Goal: Find contact information: Find contact information

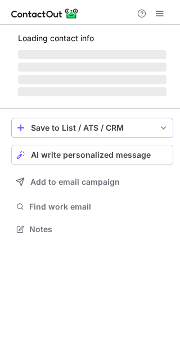
scroll to position [236, 180]
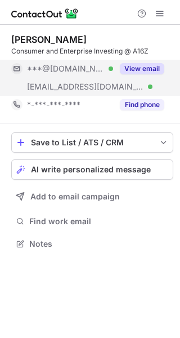
click at [101, 65] on div "***@gmail.com Verified" at bounding box center [70, 69] width 86 height 10
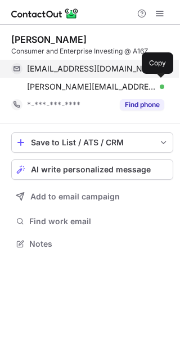
click at [100, 68] on span "[EMAIL_ADDRESS][DOMAIN_NAME]" at bounding box center [91, 69] width 129 height 10
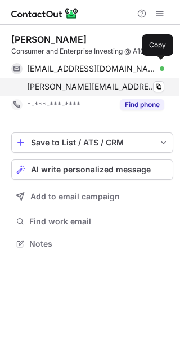
scroll to position [236, 180]
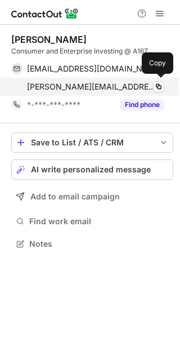
click at [86, 87] on span "[PERSON_NAME][EMAIL_ADDRESS][DOMAIN_NAME]" at bounding box center [91, 87] width 129 height 10
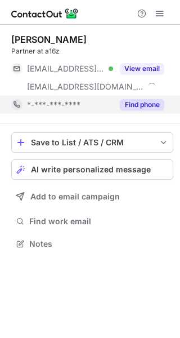
scroll to position [236, 180]
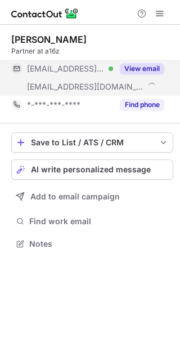
click at [105, 74] on div "***@mac.com Verified" at bounding box center [62, 69] width 102 height 18
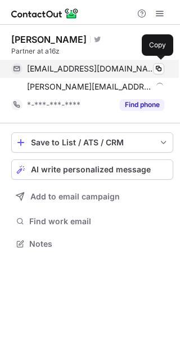
click at [113, 66] on div "airjefe@mac.com Verified" at bounding box center [95, 69] width 137 height 10
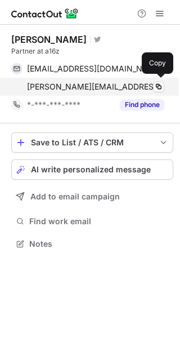
scroll to position [236, 180]
click at [91, 90] on div "jeff@a16z.com" at bounding box center [95, 87] width 137 height 10
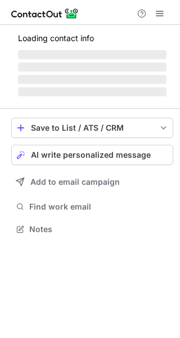
scroll to position [246, 180]
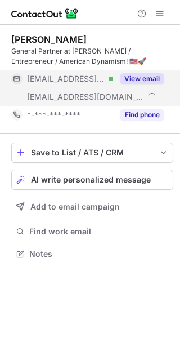
click at [90, 81] on span "***@ulevitch.com" at bounding box center [66, 79] width 78 height 10
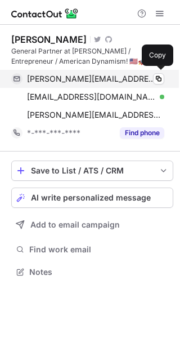
scroll to position [264, 180]
click at [111, 79] on div "david@ulevitch.com Verified" at bounding box center [95, 79] width 137 height 10
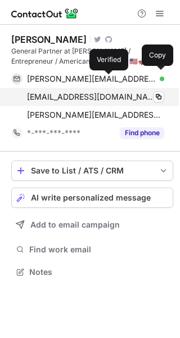
scroll to position [264, 180]
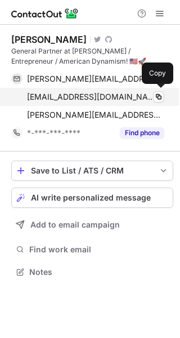
click at [93, 95] on div "dg@a16z.com Verified" at bounding box center [95, 97] width 137 height 10
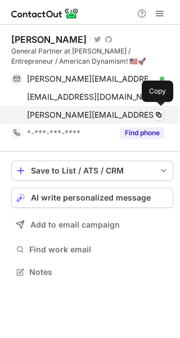
scroll to position [264, 180]
click at [87, 118] on span "david@a16z.com" at bounding box center [95, 115] width 137 height 10
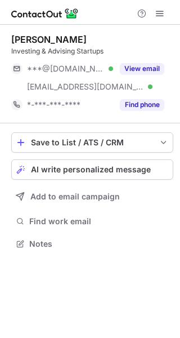
scroll to position [236, 180]
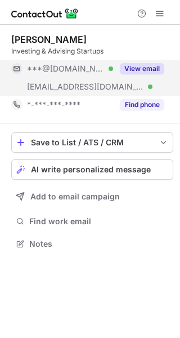
click at [85, 73] on div "***@[DOMAIN_NAME] Verified" at bounding box center [70, 69] width 86 height 10
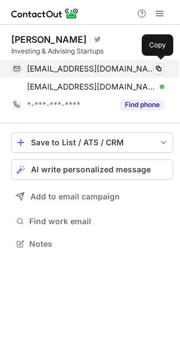
click at [109, 69] on div "[EMAIL_ADDRESS][DOMAIN_NAME] Verified" at bounding box center [95, 69] width 137 height 10
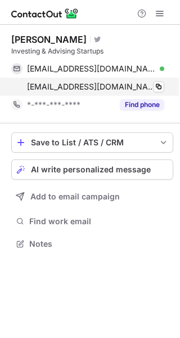
scroll to position [236, 180]
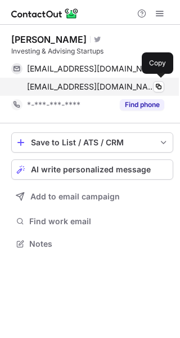
click at [95, 89] on span "[EMAIL_ADDRESS][DOMAIN_NAME]" at bounding box center [91, 87] width 129 height 10
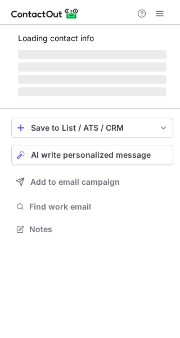
scroll to position [228, 180]
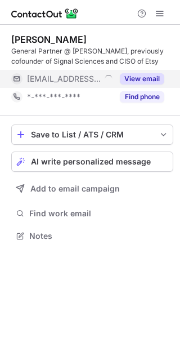
click at [77, 77] on span "***@a16z.com" at bounding box center [64, 79] width 74 height 10
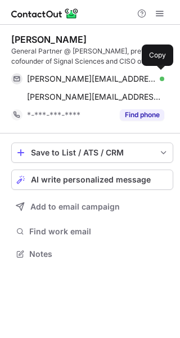
scroll to position [246, 180]
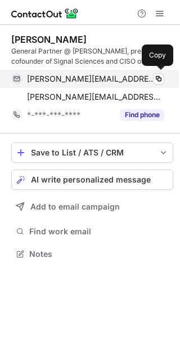
click at [90, 77] on span "zane@lowfidelity.net" at bounding box center [91, 79] width 129 height 10
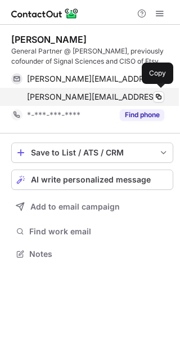
scroll to position [246, 180]
click at [86, 93] on span "[PERSON_NAME][EMAIL_ADDRESS][DOMAIN_NAME]" at bounding box center [95, 97] width 137 height 10
